Goal: Task Accomplishment & Management: Manage account settings

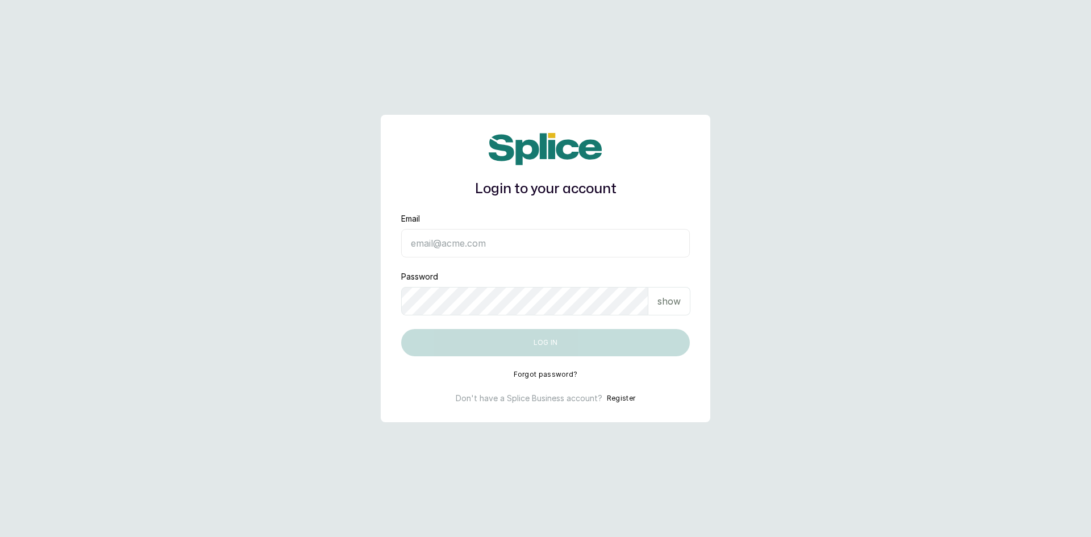
type input "[EMAIL_ADDRESS][DOMAIN_NAME]"
click at [679, 305] on p "show" at bounding box center [669, 301] width 23 height 14
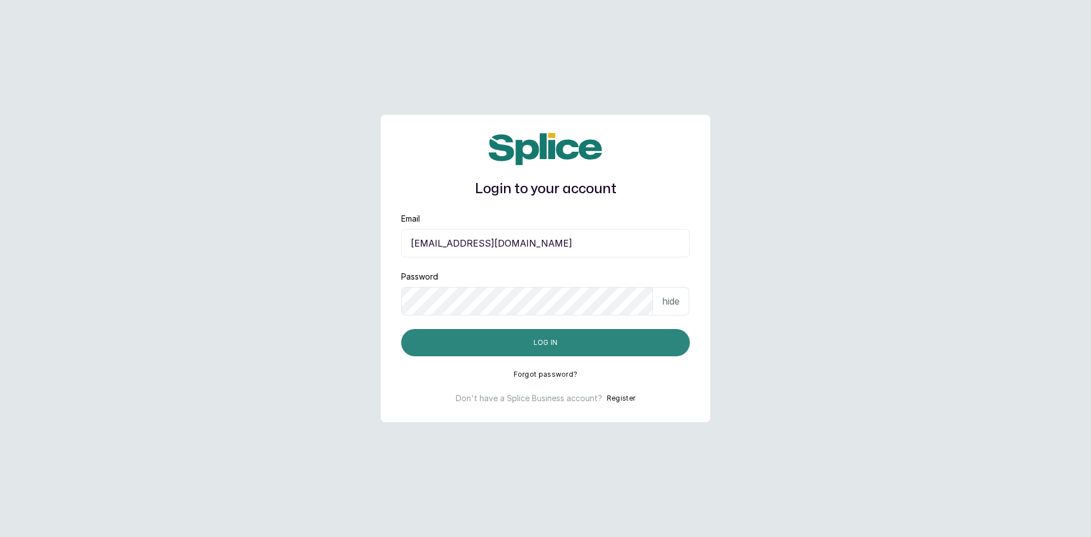
click at [610, 332] on button "Log in" at bounding box center [545, 342] width 289 height 27
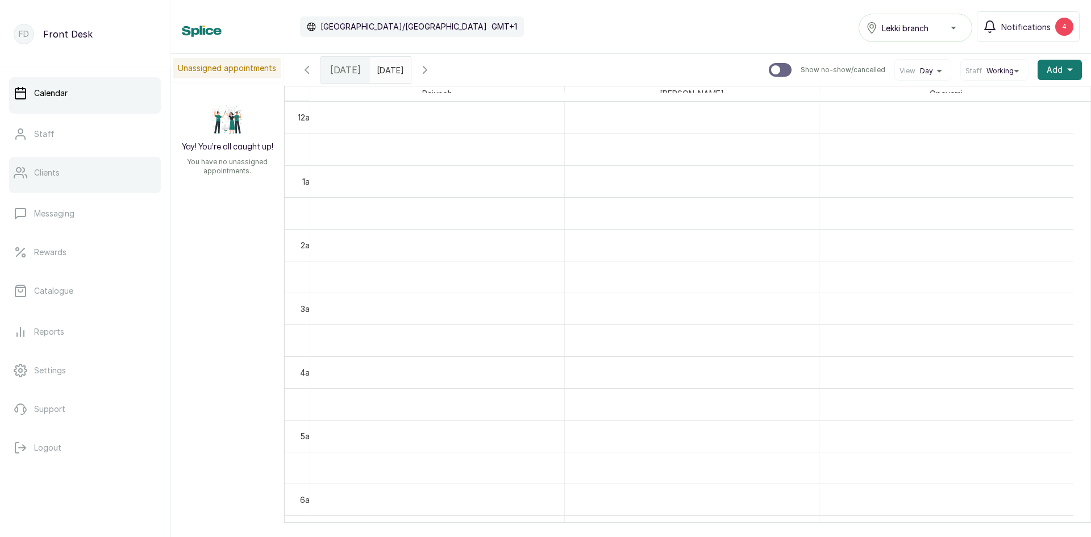
click at [95, 176] on link "Clients" at bounding box center [85, 173] width 152 height 32
